Goal: Find specific page/section: Find specific page/section

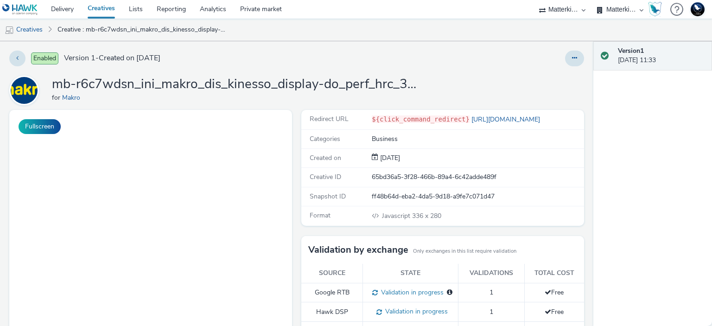
click at [578, 6] on select "75 Media A8 Media Group ABI Media Abkom AB Abovo Ace & [PERSON_NAME] Ad-on Medi…" at bounding box center [563, 9] width 56 height 19
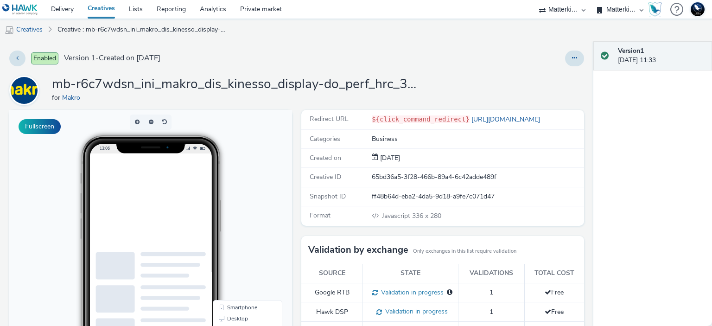
select select "2fbe2c94-e6d8-4501-bb8e-f6c5ede19cf0"
click at [535, 0] on select "75 Media A8 Media Group ABI Media Abkom AB Abovo Ace & [PERSON_NAME] Ad-on Medi…" at bounding box center [563, 9] width 56 height 19
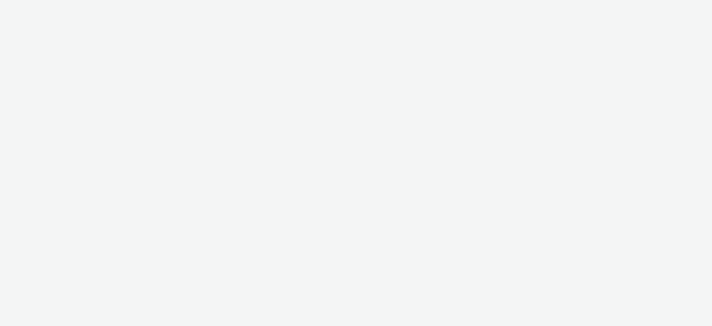
select select "2fbe2c94-e6d8-4501-bb8e-f6c5ede19cf0"
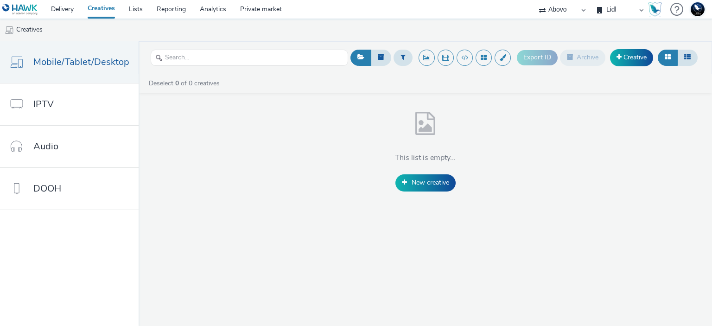
click at [629, 7] on select "Abovo Lidl Marktplaats Marktplaats_Managed Maxlead Maxlead_Managed Mediabali" at bounding box center [620, 9] width 56 height 19
select select "2056a2db-d335-447b-95ff-957fc0c424b7"
click at [592, 0] on select "Abovo Lidl Marktplaats Marktplaats_Managed Maxlead Maxlead_Managed Mediabali" at bounding box center [620, 9] width 56 height 19
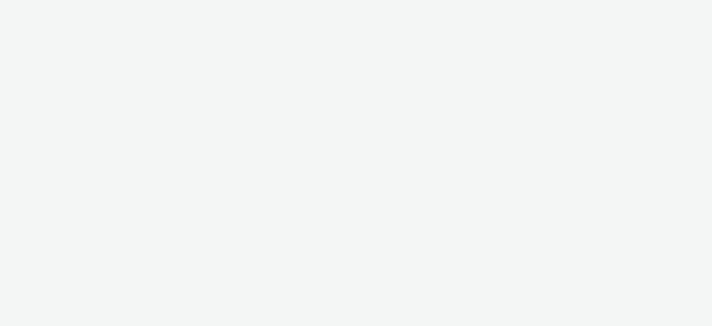
select select "2fbe2c94-e6d8-4501-bb8e-f6c5ede19cf0"
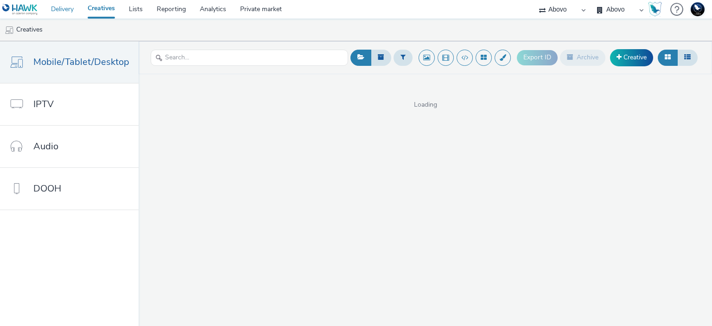
click at [64, 9] on link "Delivery" at bounding box center [62, 9] width 37 height 19
